Goal: Transaction & Acquisition: Purchase product/service

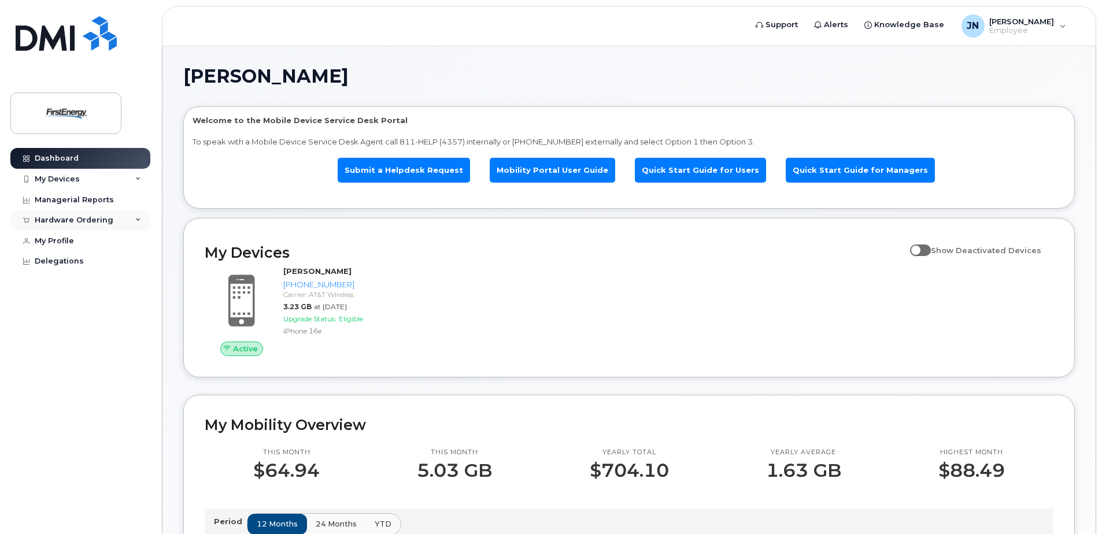
click at [96, 222] on div "Hardware Ordering" at bounding box center [74, 220] width 79 height 9
click at [91, 260] on link "New Order" at bounding box center [91, 264] width 120 height 22
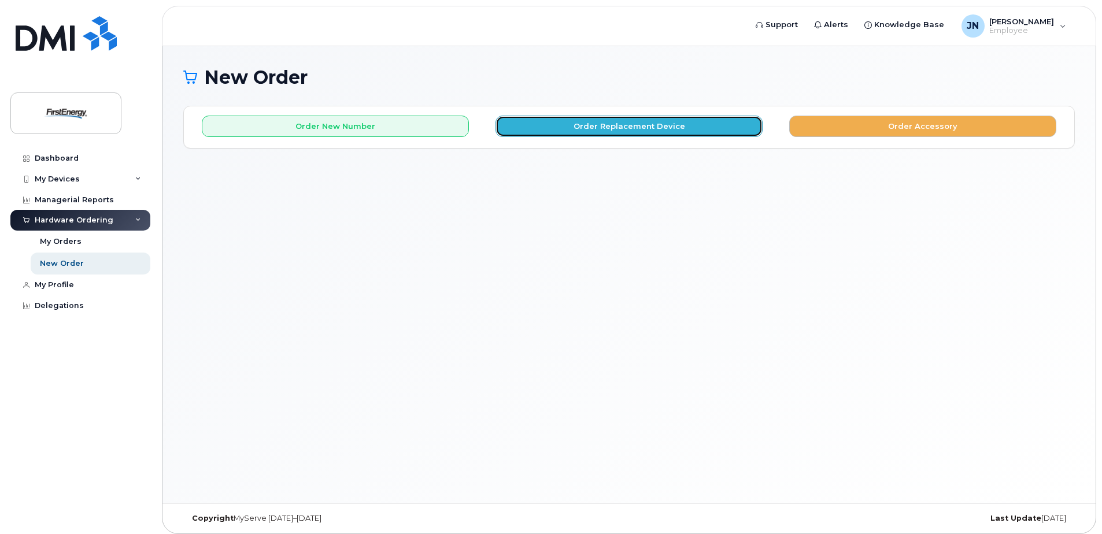
click at [608, 135] on button "Order Replacement Device" at bounding box center [629, 126] width 267 height 21
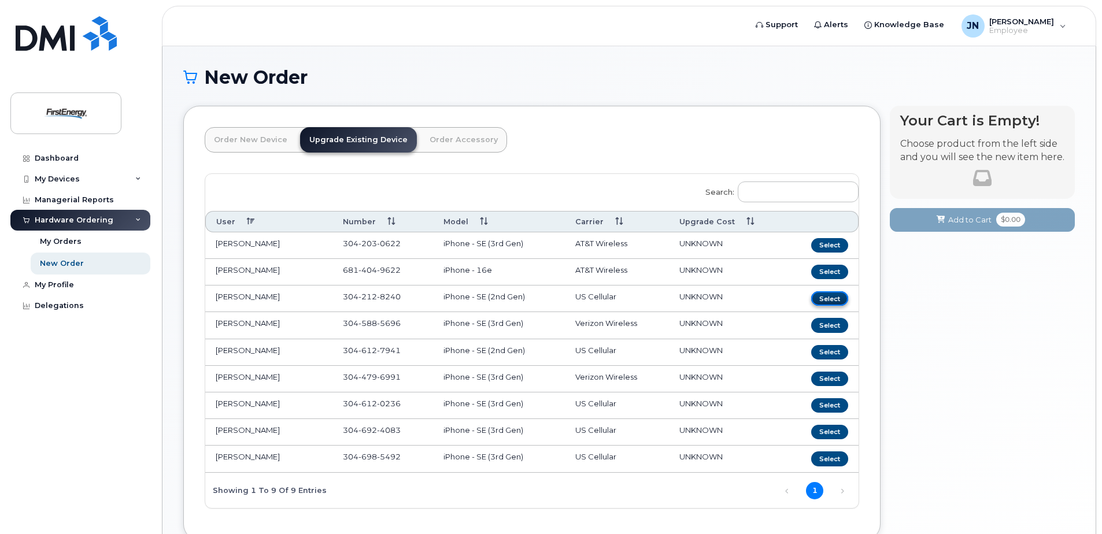
click at [833, 303] on button "Select" at bounding box center [829, 299] width 37 height 14
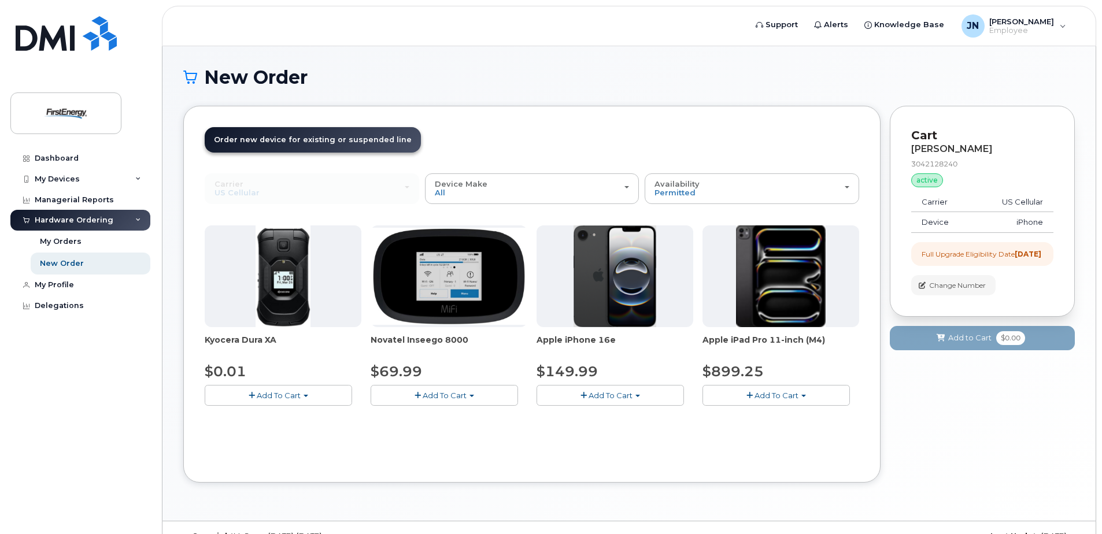
click at [629, 394] on span "Add To Cart" at bounding box center [611, 395] width 44 height 9
click at [614, 420] on link "$149.99 - 2 Year Upgrade" at bounding box center [601, 417] width 122 height 14
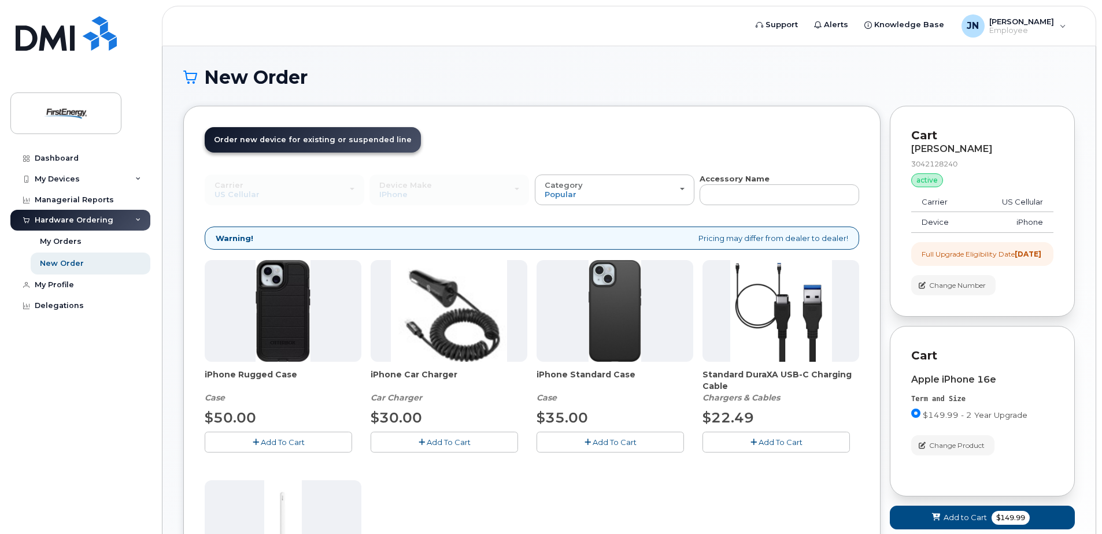
scroll to position [174, 0]
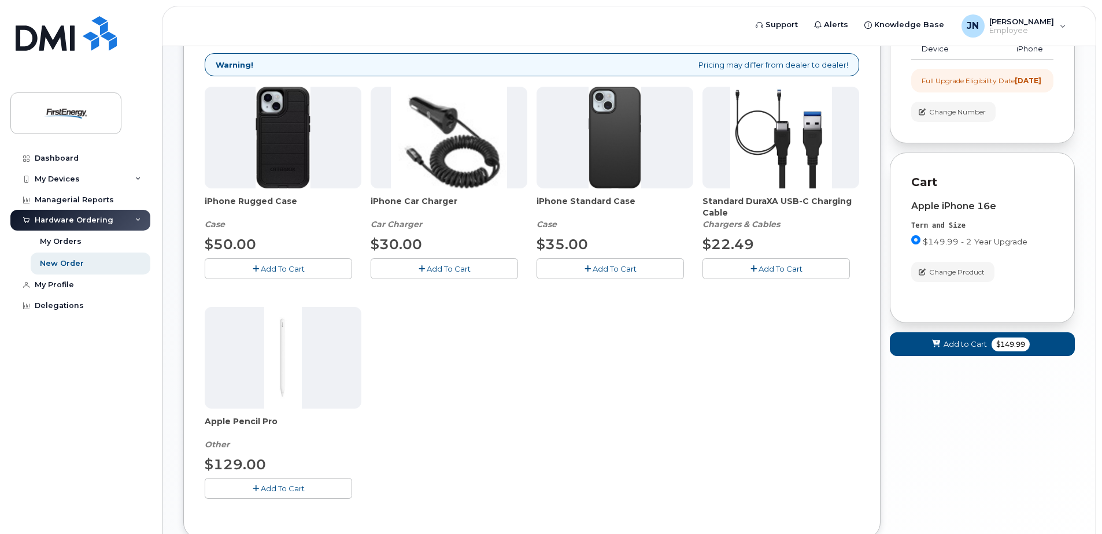
click at [614, 274] on button "Add To Cart" at bounding box center [610, 269] width 147 height 20
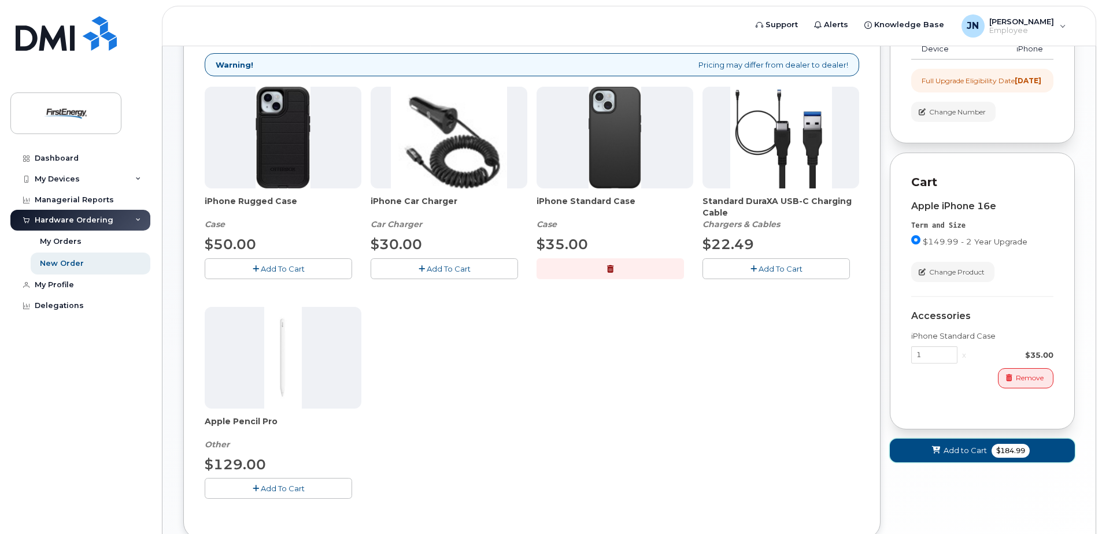
click at [998, 458] on span "$184.99" at bounding box center [1011, 451] width 38 height 14
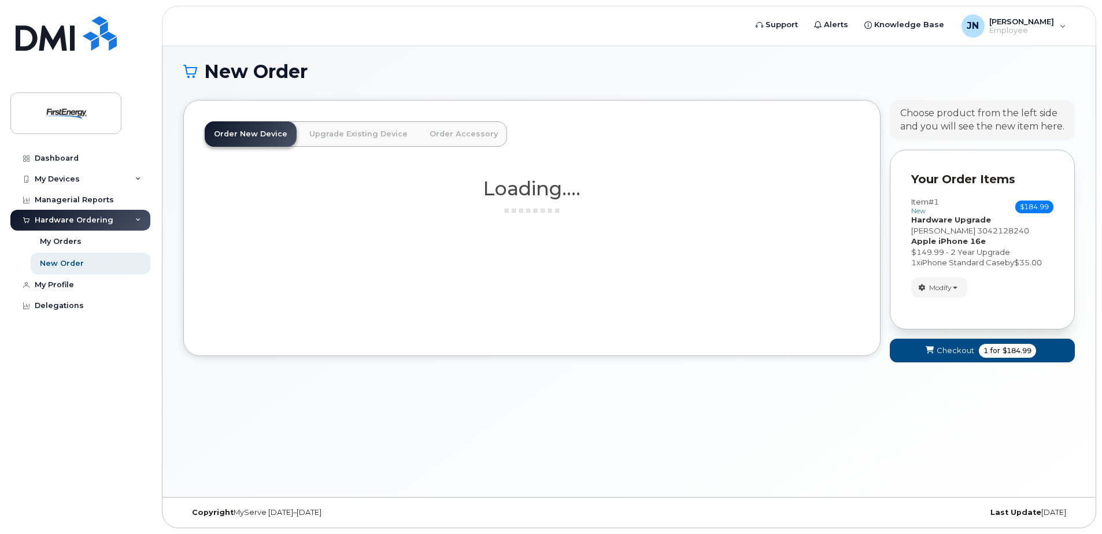
scroll to position [24, 0]
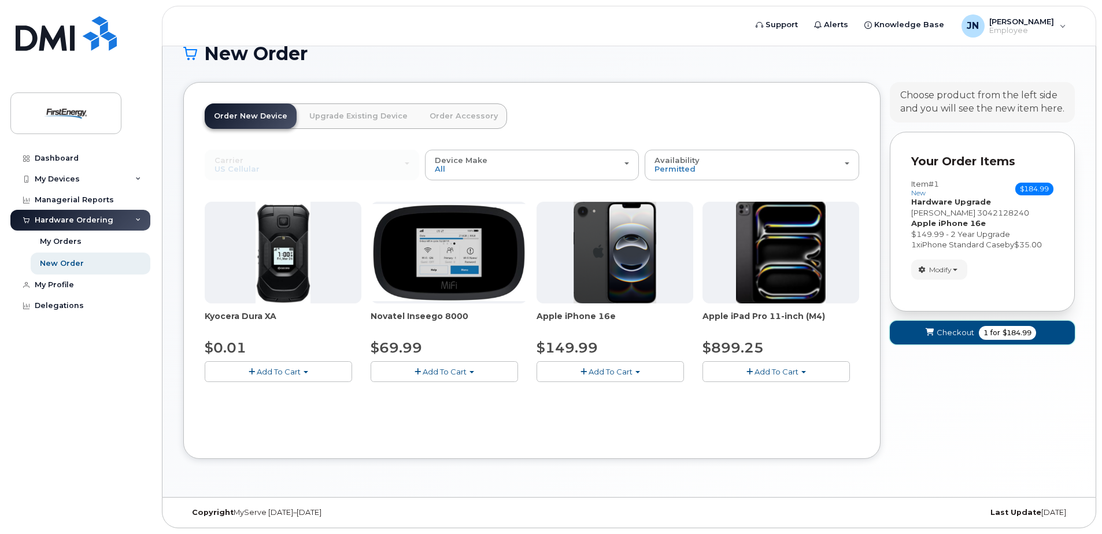
click at [943, 333] on span "Checkout" at bounding box center [956, 332] width 38 height 11
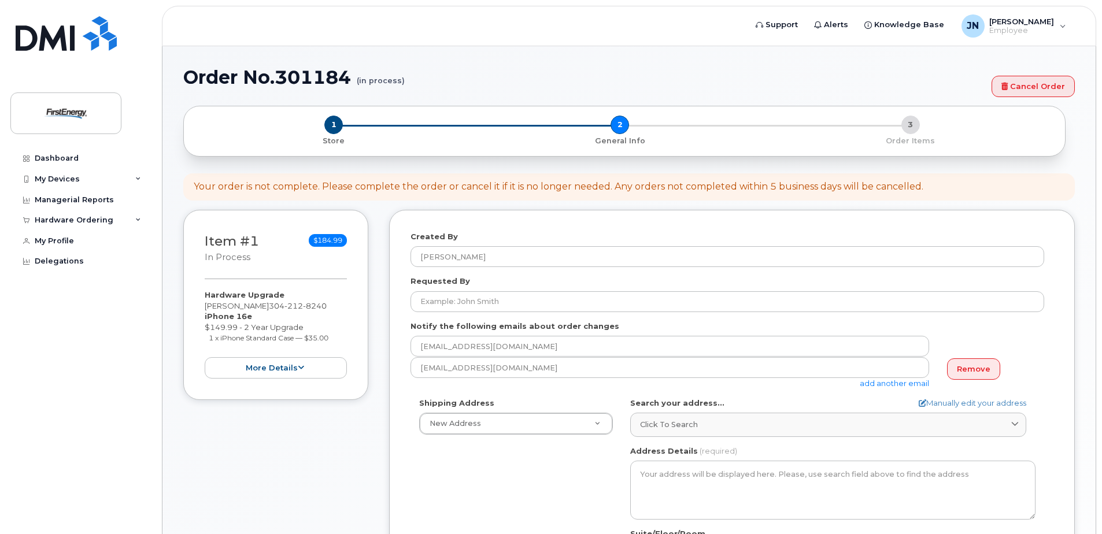
select select
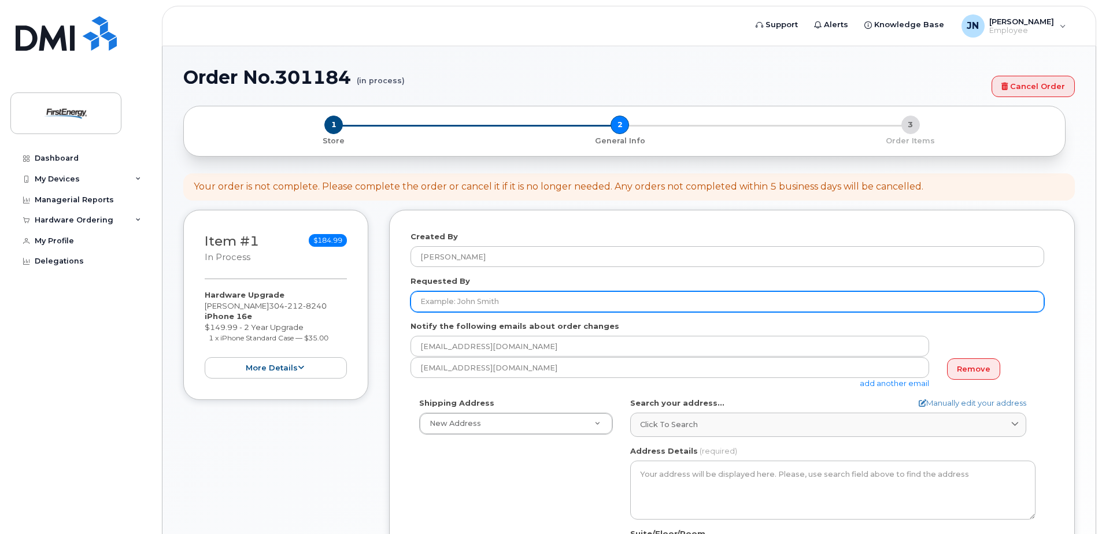
click at [506, 298] on input "Requested By" at bounding box center [728, 302] width 634 height 21
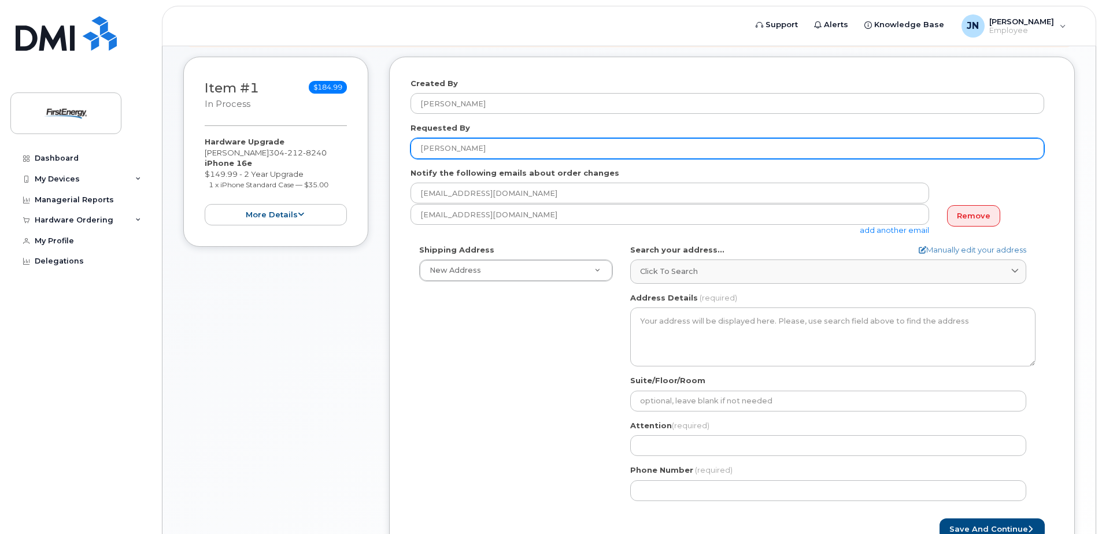
scroll to position [174, 0]
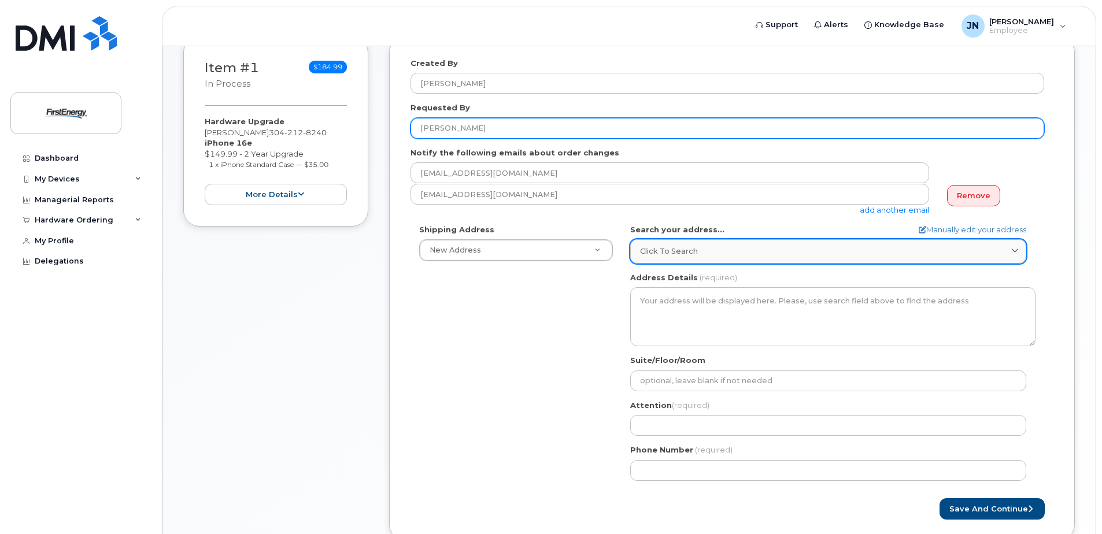
type input "[PERSON_NAME]"
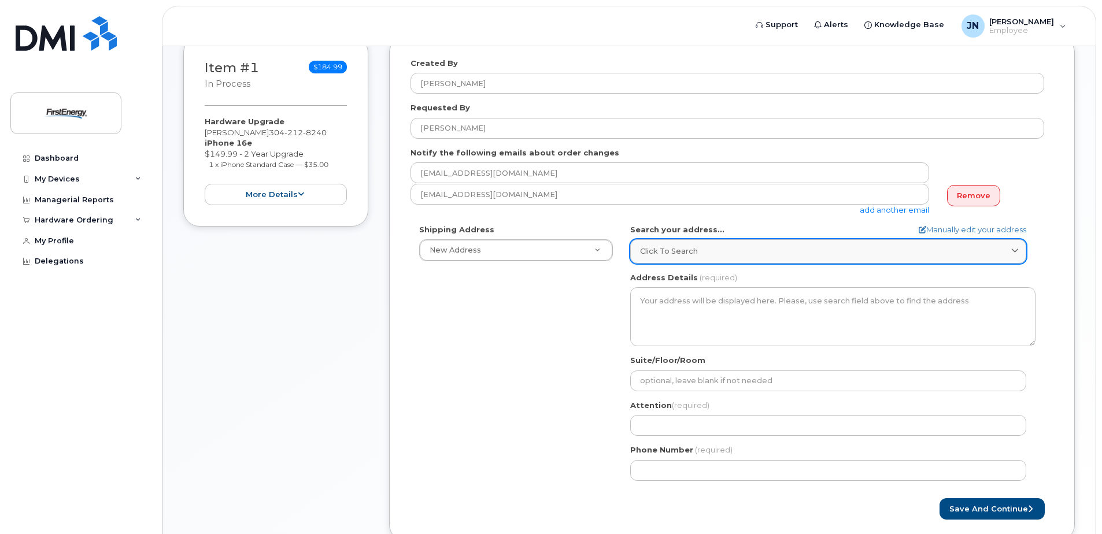
click at [676, 251] on span "Click to search" at bounding box center [669, 251] width 58 height 11
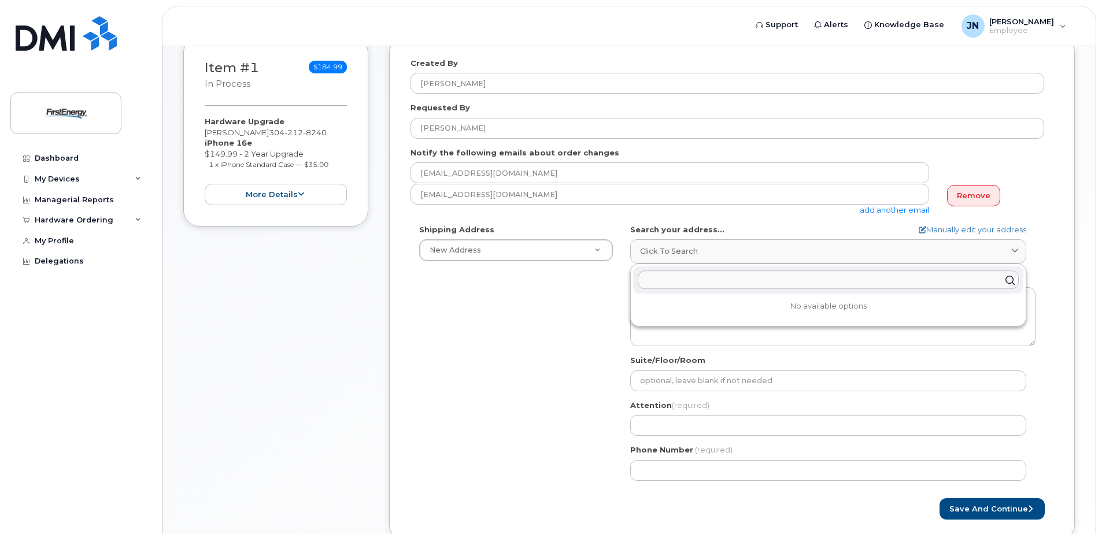
click at [544, 314] on div "Shipping Address New Address New Address 115 Boxwood Ln AB Search your address.…" at bounding box center [728, 356] width 634 height 265
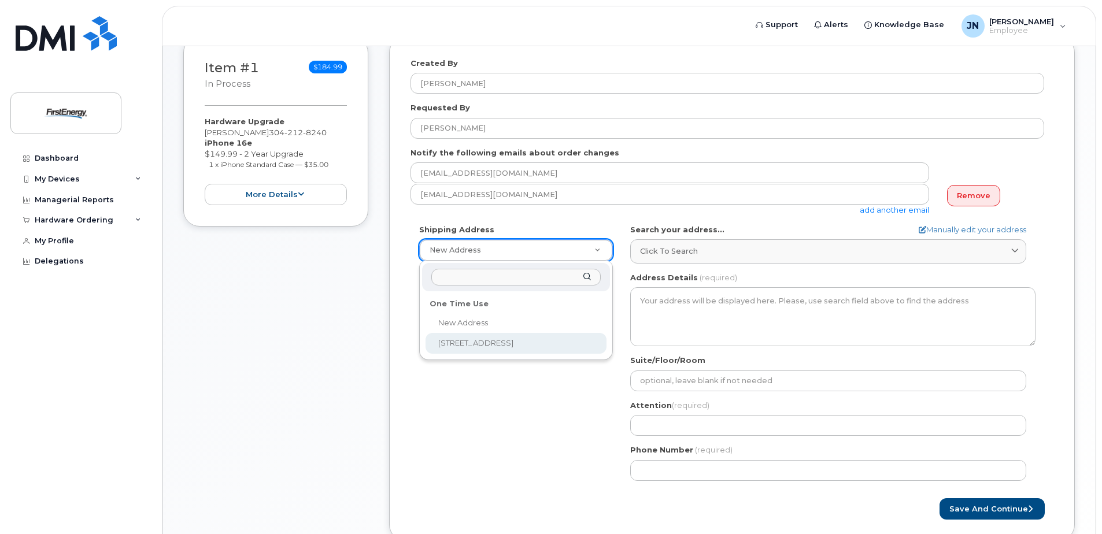
select select "115 Boxwood Ln"
type textarea "115 Boxwood Ln FAIRMONT WV 26554-2126 UNITED STATES"
type input "[PERSON_NAME]"
type input "6814049622"
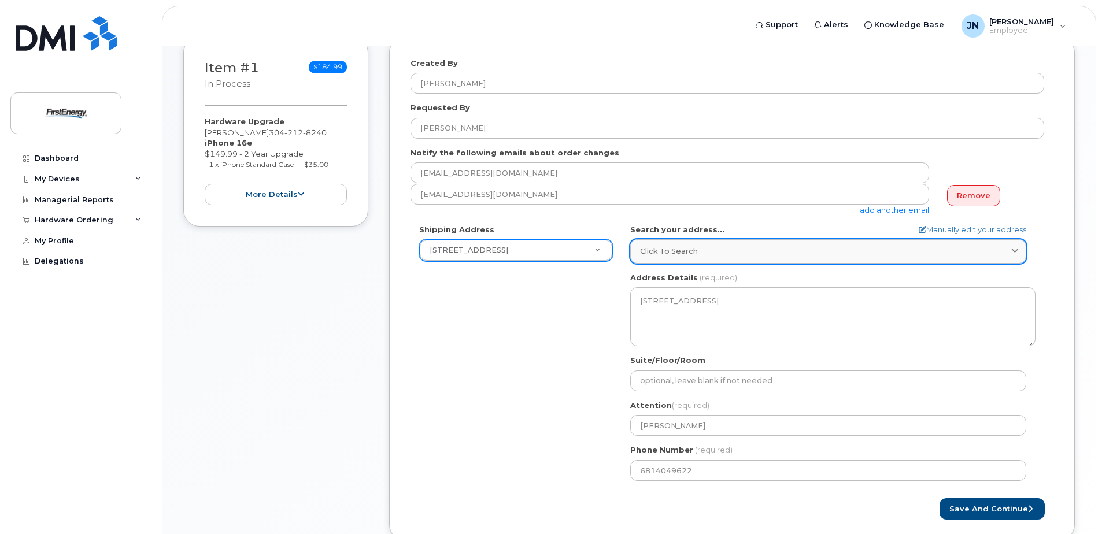
click at [1025, 245] on link "Click to search" at bounding box center [828, 251] width 396 height 24
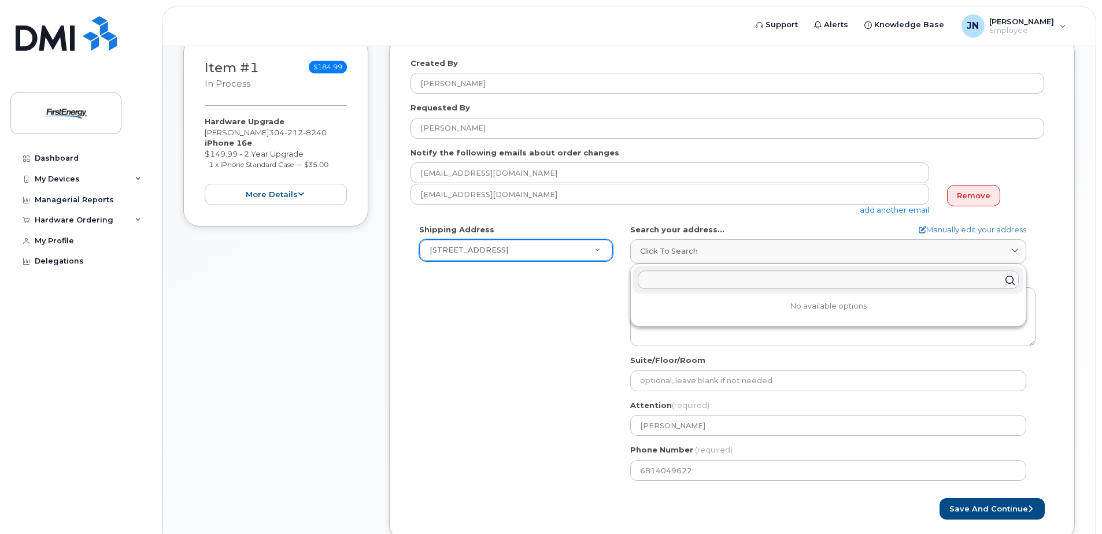
click at [1058, 204] on div "Created By Jeffrey Neal Requested By Jeffrey Neal Notify the following emails a…" at bounding box center [732, 288] width 686 height 505
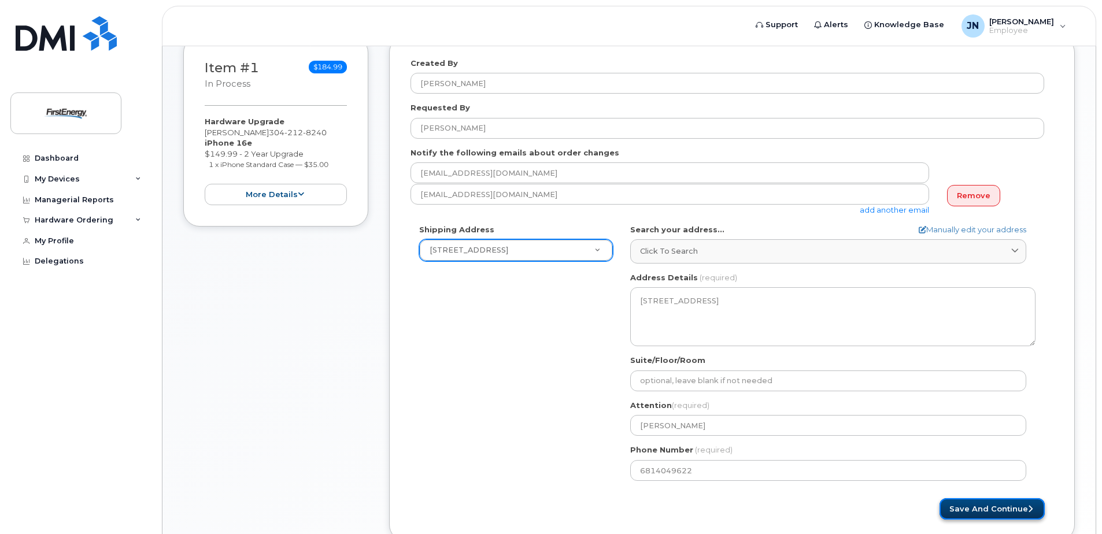
click at [965, 512] on button "Save and Continue" at bounding box center [992, 509] width 105 height 21
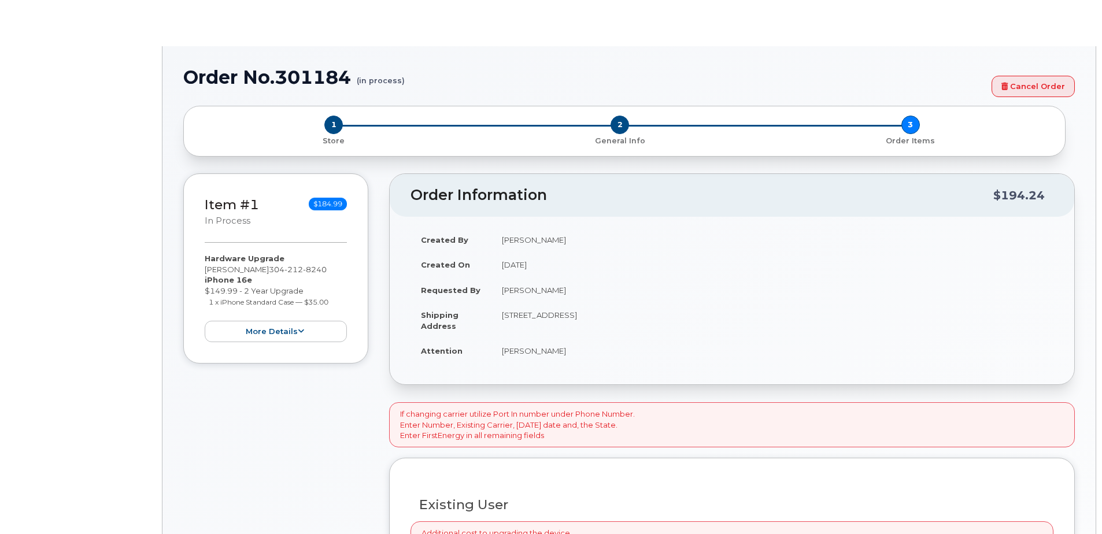
select select "2073409"
type input "2073409"
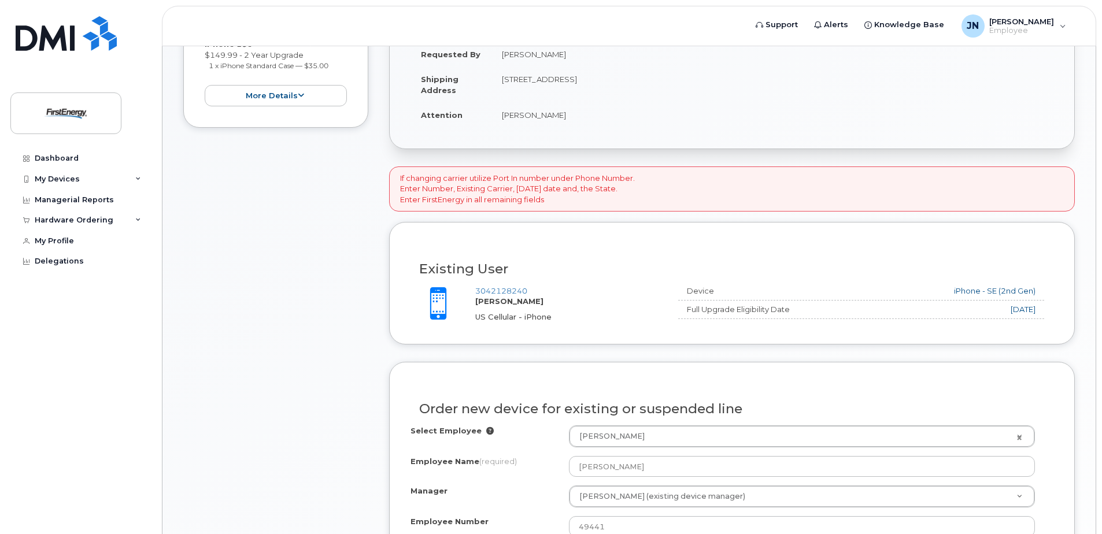
scroll to position [355, 0]
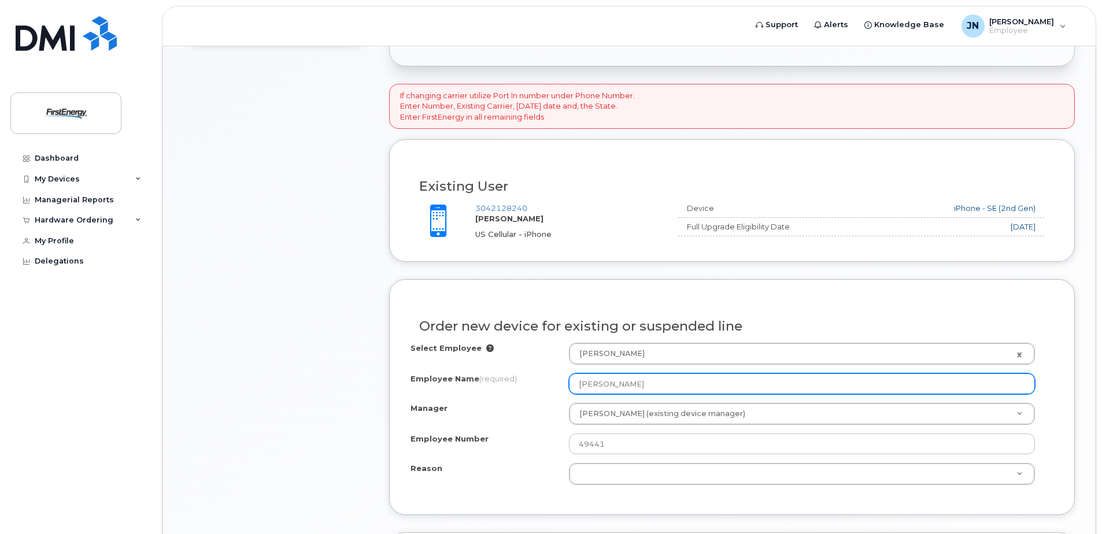
click at [1012, 386] on input "[PERSON_NAME]" at bounding box center [802, 384] width 466 height 21
click at [678, 388] on input "[PERSON_NAME]" at bounding box center [802, 384] width 466 height 21
type input "J"
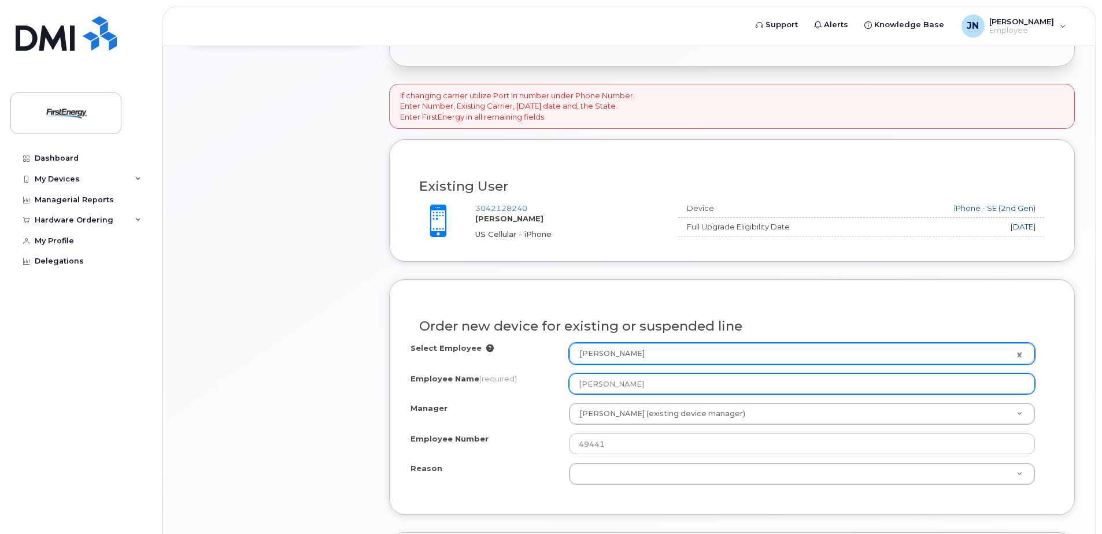
type input "[PERSON_NAME]"
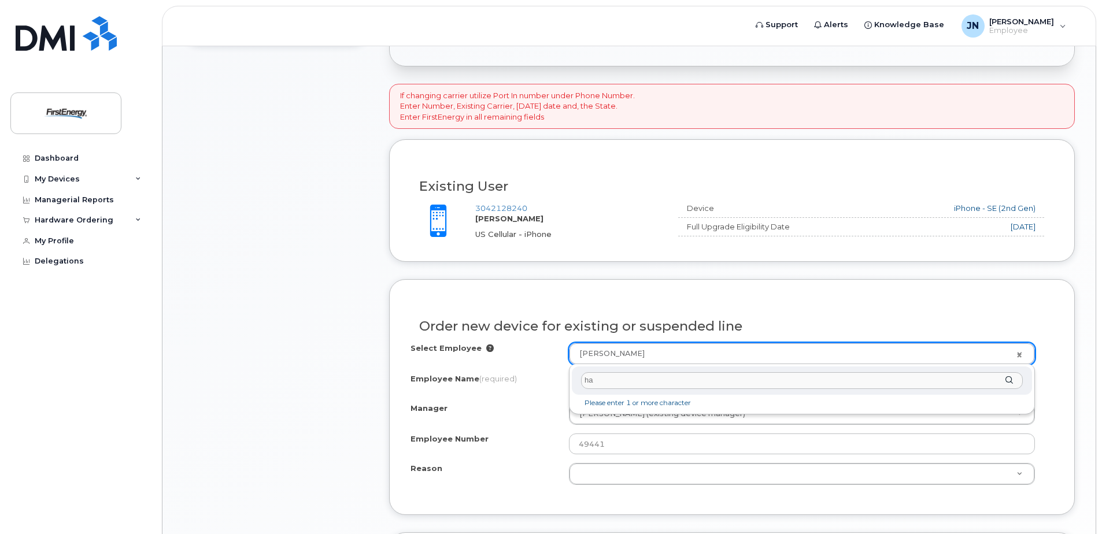
type input "h"
type input "c"
type input "chase"
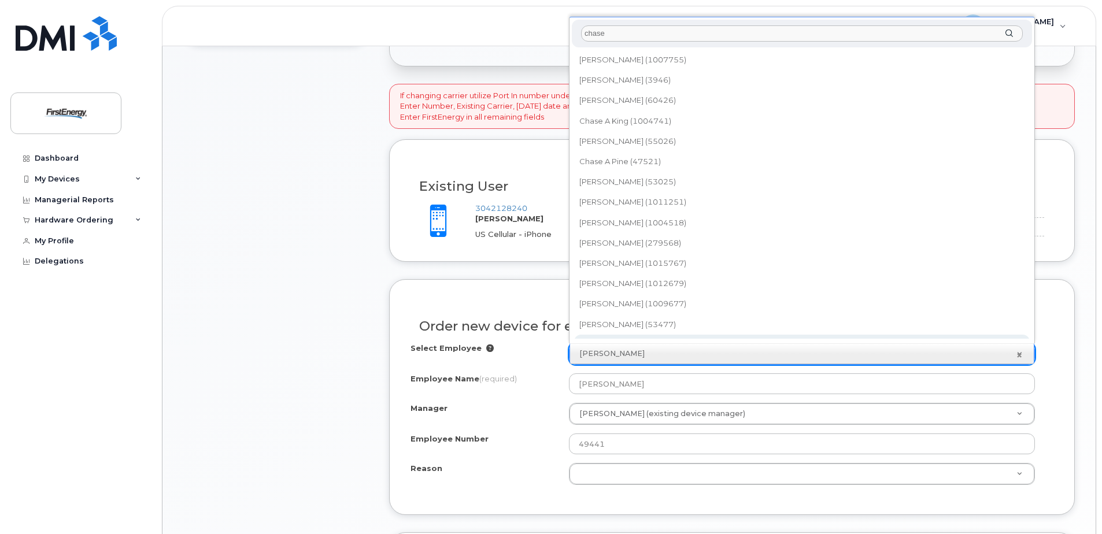
scroll to position [10, 0]
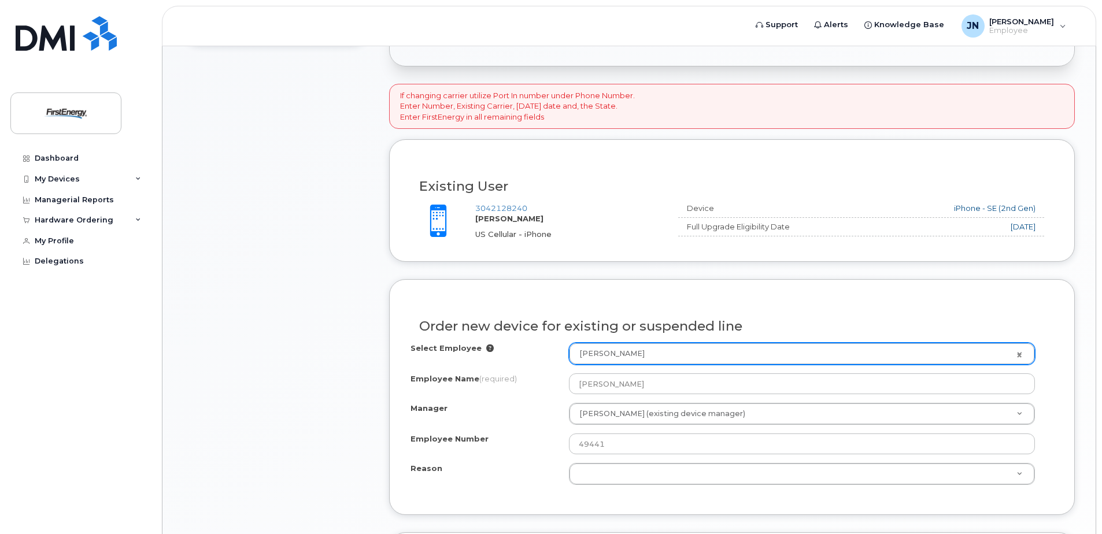
click at [659, 366] on div "Select Employee [PERSON_NAME] 2073409 Employee Name (required) [PERSON_NAME] Ma…" at bounding box center [732, 414] width 643 height 142
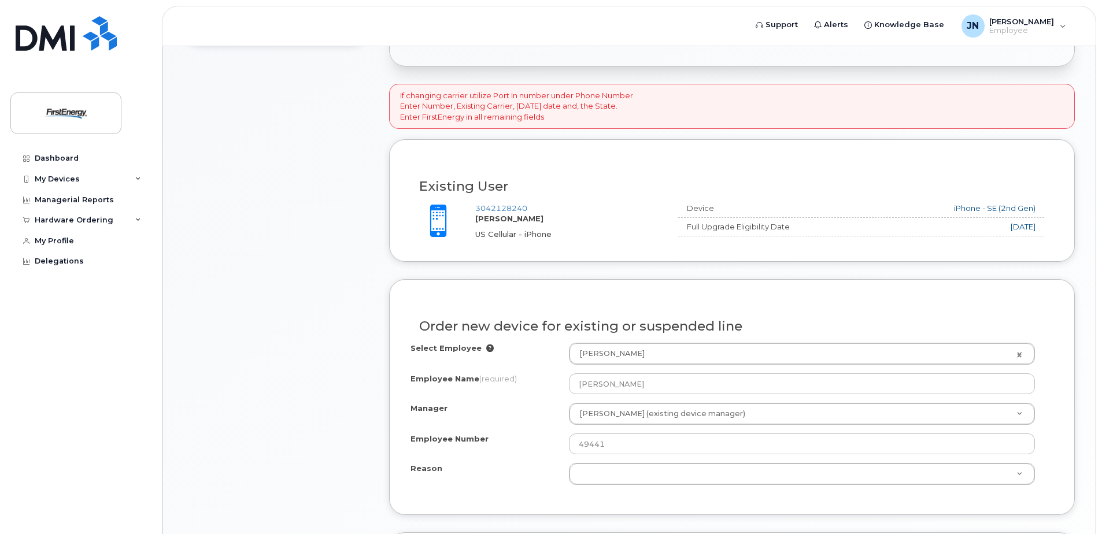
drag, startPoint x: 647, startPoint y: 356, endPoint x: 458, endPoint y: 325, distance: 192.3
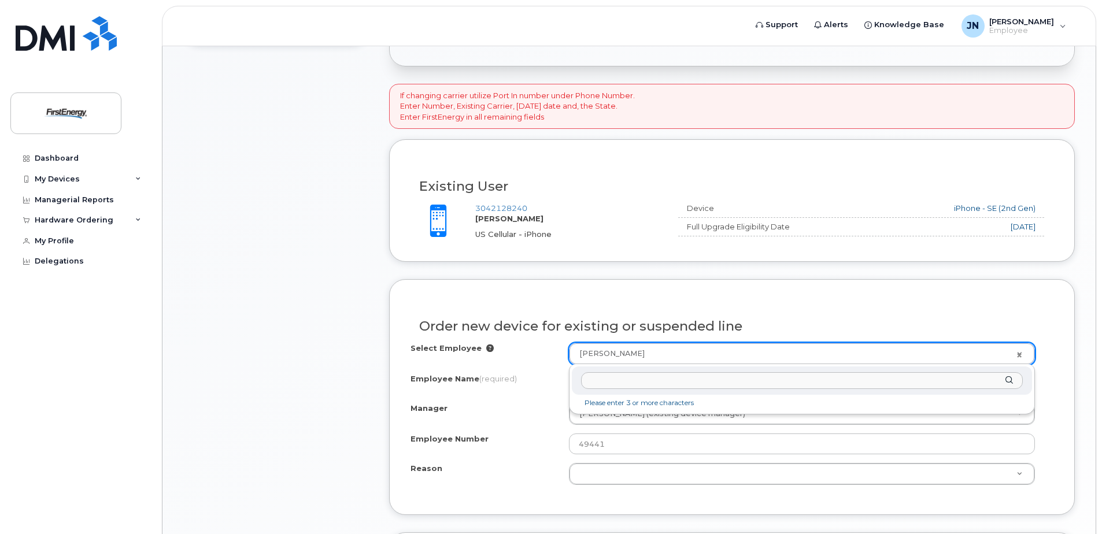
drag, startPoint x: 678, startPoint y: 348, endPoint x: 452, endPoint y: 285, distance: 234.2
type input "[PERSON_NAME]"
type input "2065365"
type input "51171"
select select "2073409"
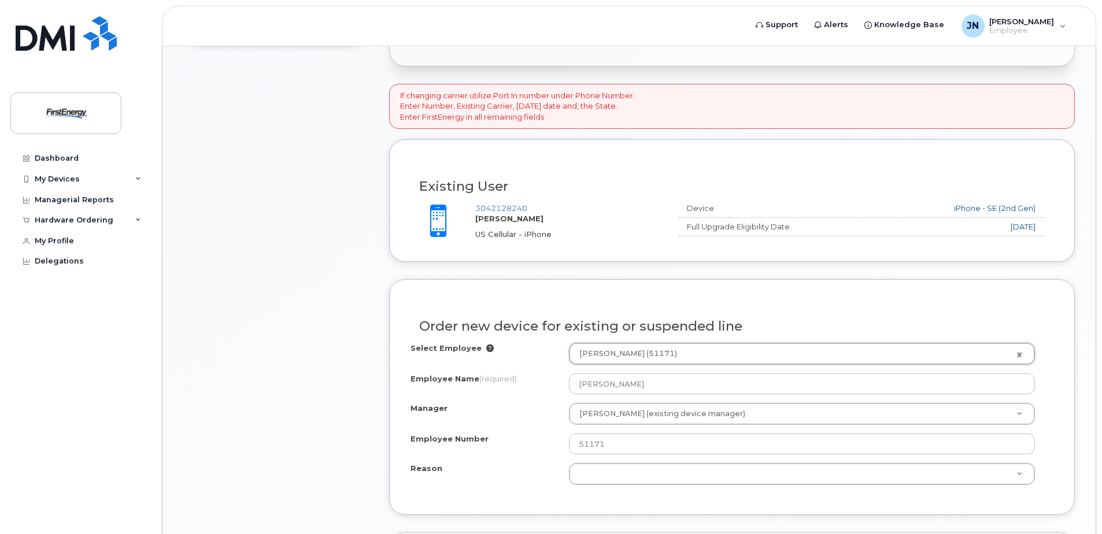
click at [234, 351] on div "Item #1 in process $184.99 Hardware Upgrade [PERSON_NAME] [PHONE_NUMBER] iPhone…" at bounding box center [275, 339] width 185 height 969
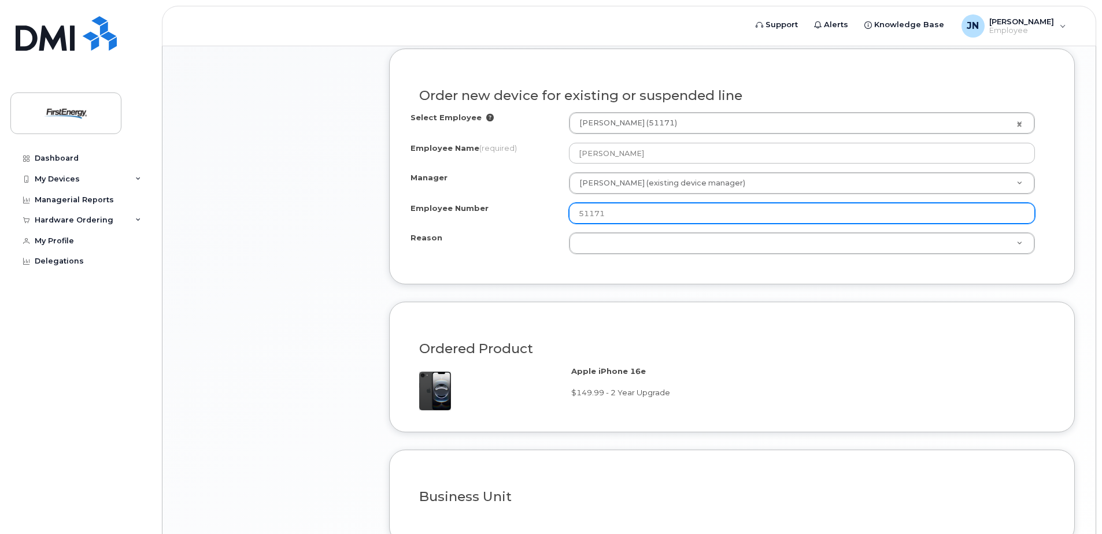
scroll to position [702, 0]
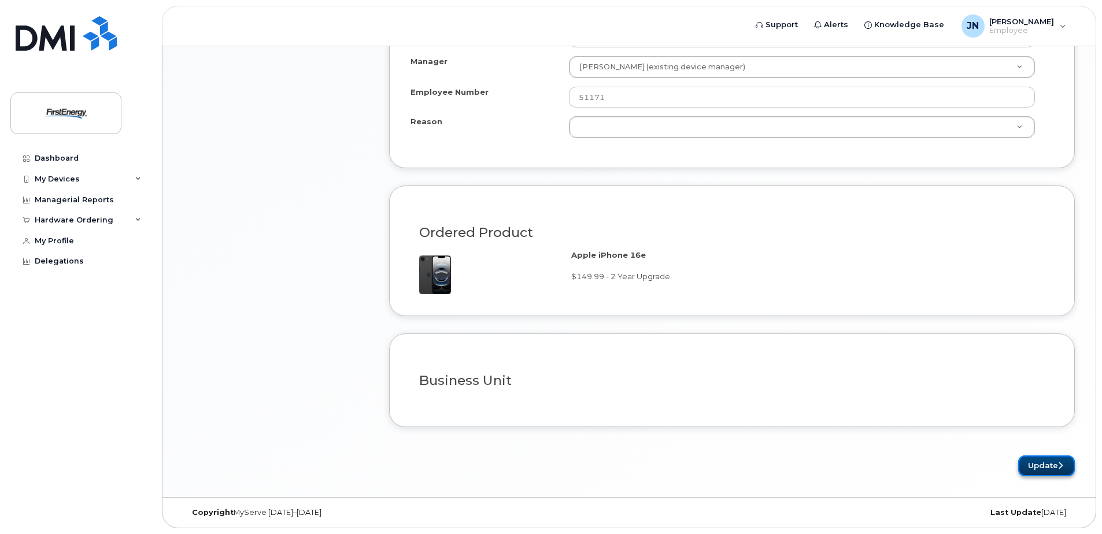
click at [1028, 468] on button "Update" at bounding box center [1047, 466] width 57 height 21
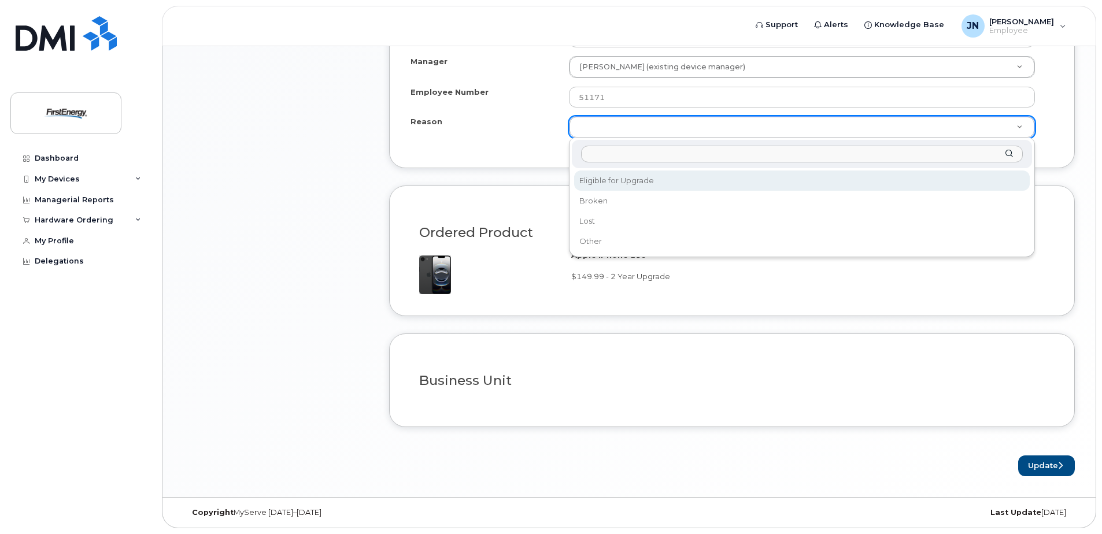
select select "eligible_for_upgrade"
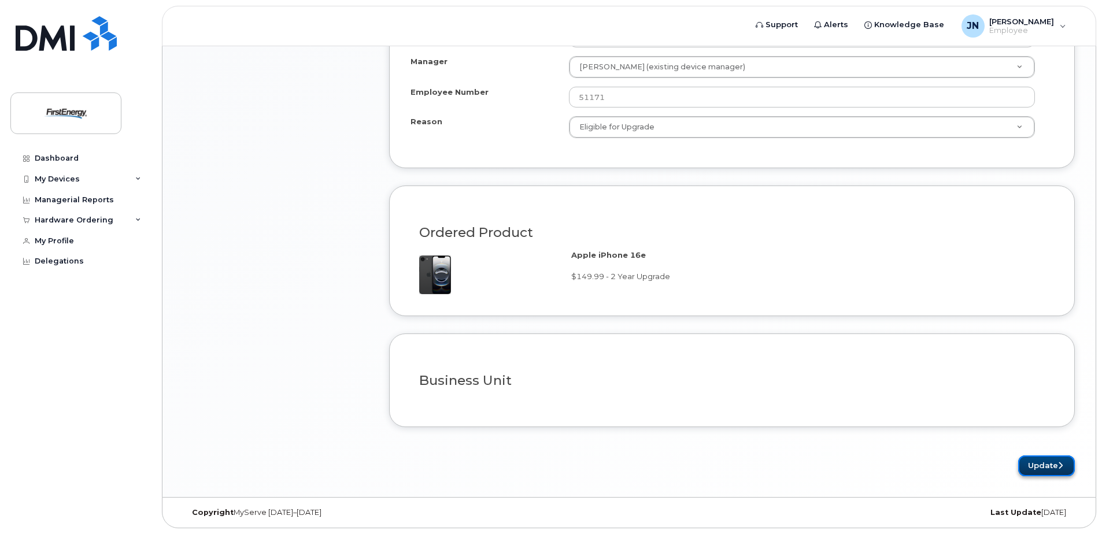
click at [1034, 466] on button "Update" at bounding box center [1047, 466] width 57 height 21
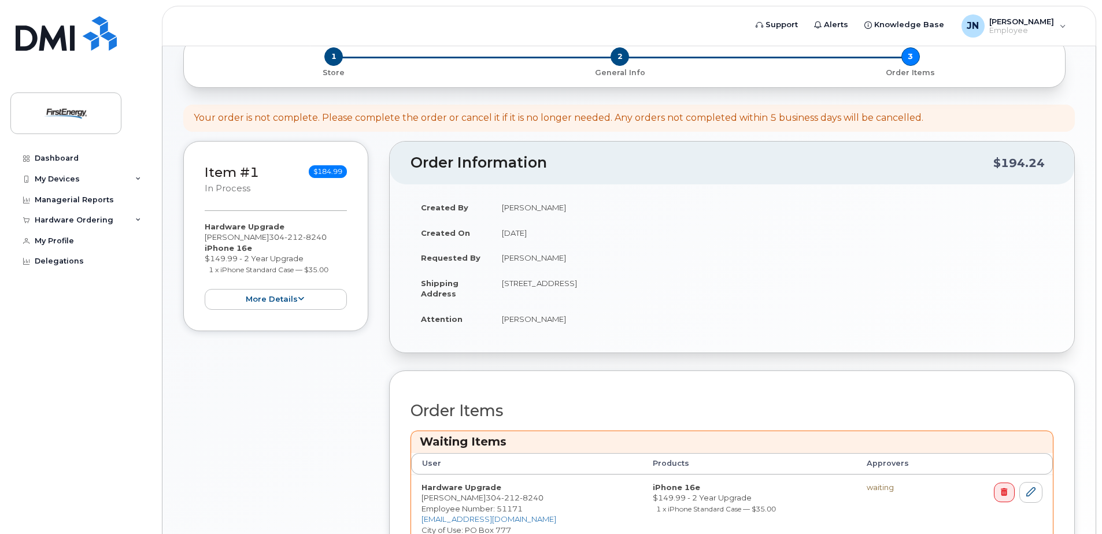
scroll to position [207, 0]
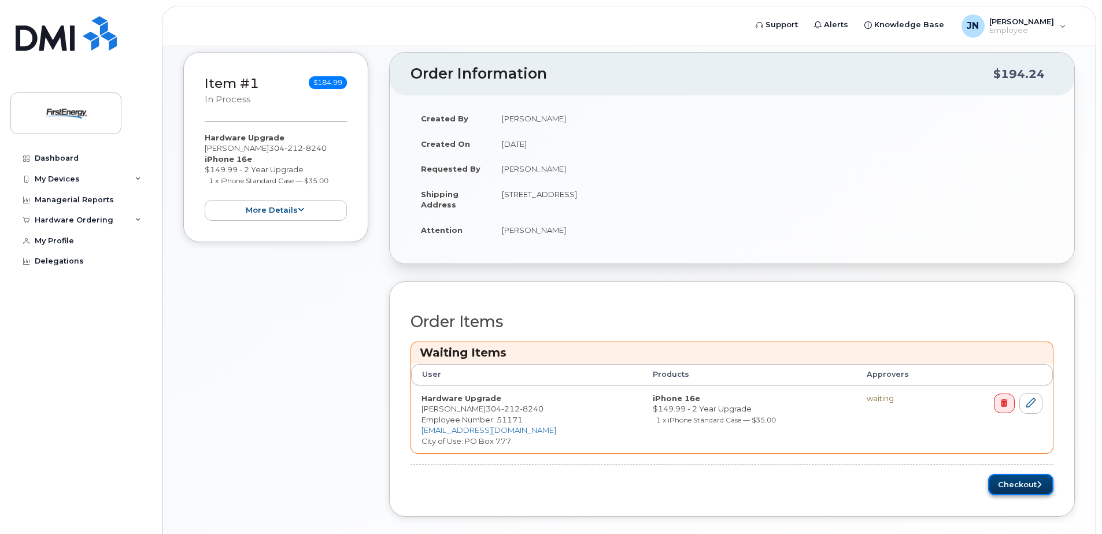
click at [1010, 484] on button "Checkout" at bounding box center [1020, 484] width 65 height 21
